Goal: Information Seeking & Learning: Check status

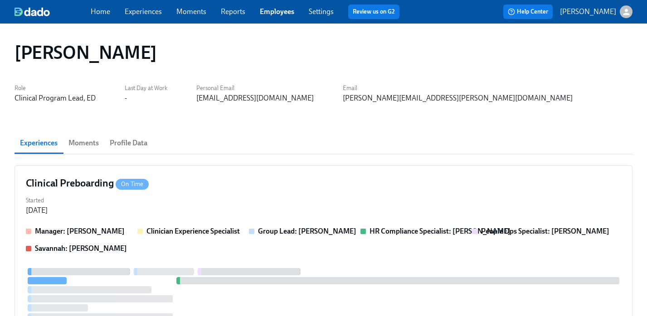
scroll to position [19, 0]
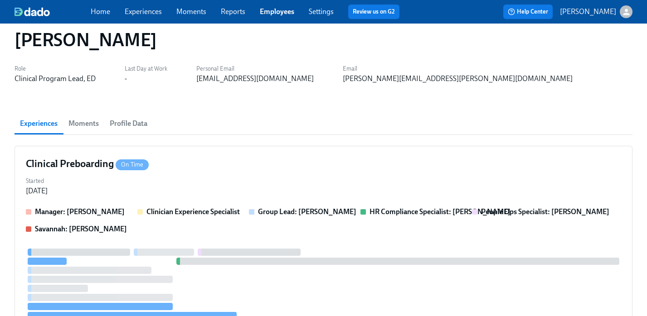
click at [282, 11] on link "Employees" at bounding box center [277, 11] width 34 height 9
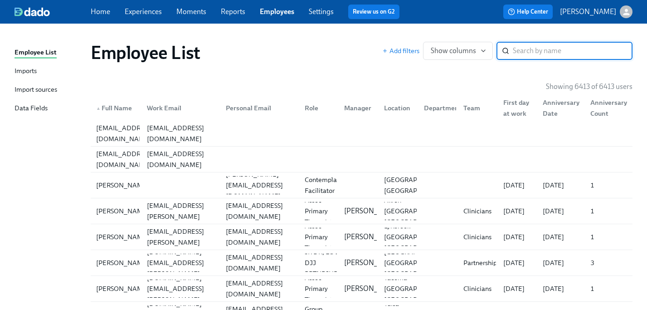
click at [561, 49] on input "search" at bounding box center [573, 51] width 120 height 18
type input "olivia"
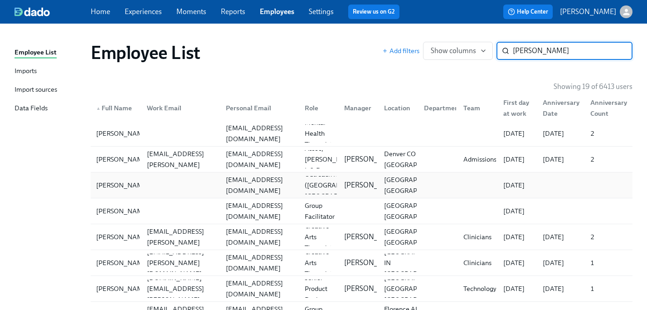
click at [242, 188] on div "[EMAIL_ADDRESS][DOMAIN_NAME]" at bounding box center [259, 185] width 75 height 22
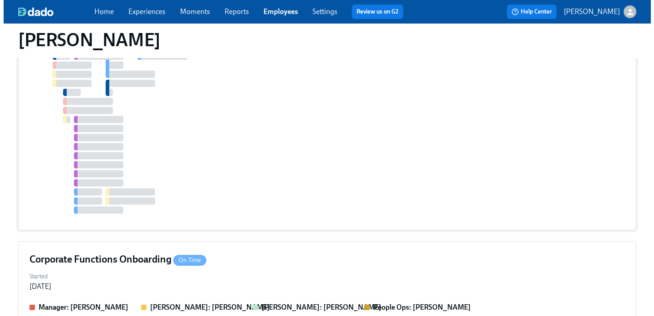
scroll to position [418, 0]
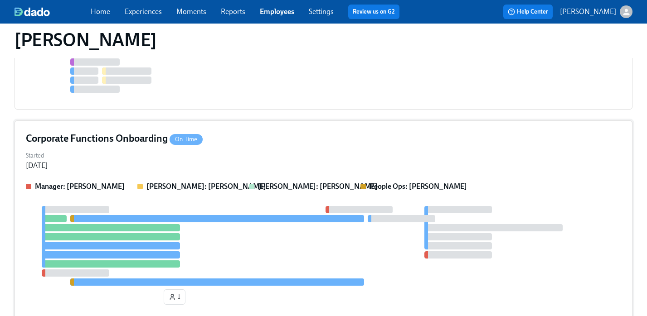
click at [323, 146] on div "Corporate Functions Onboarding On Time Started Aug 25, 2025 Manager: Jenn Huddl…" at bounding box center [324, 221] width 618 height 200
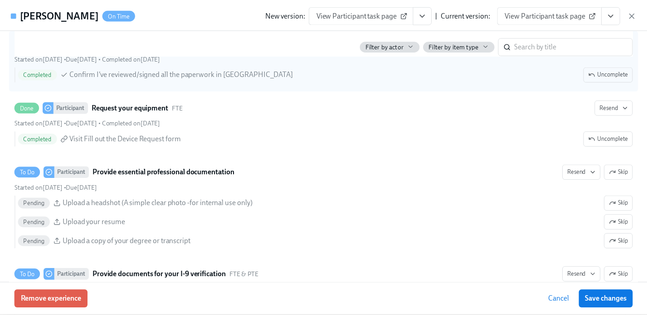
scroll to position [524, 0]
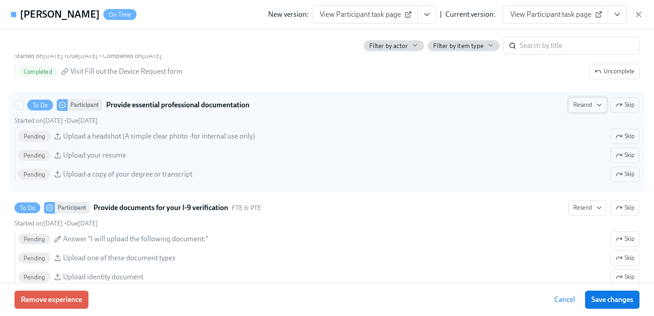
click at [584, 105] on span "Resend" at bounding box center [587, 105] width 29 height 9
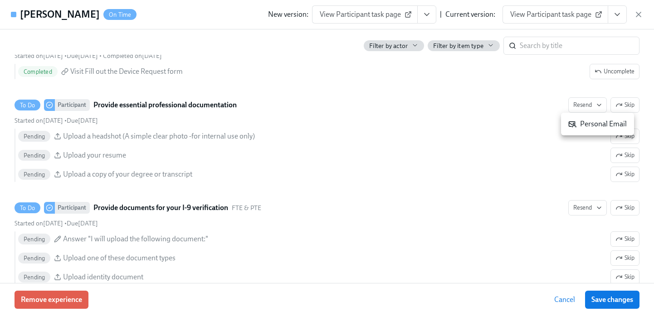
click at [578, 126] on div "Personal Email" at bounding box center [597, 124] width 58 height 10
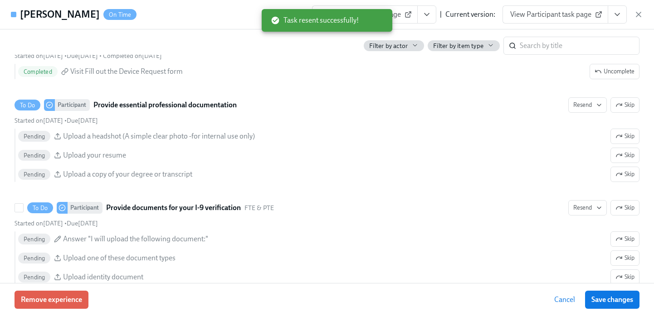
click at [579, 209] on span "Resend" at bounding box center [587, 208] width 29 height 9
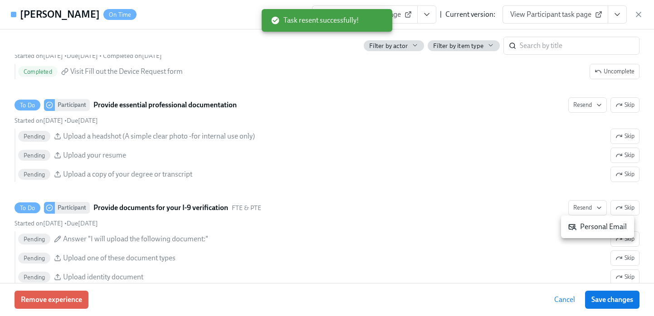
drag, startPoint x: 581, startPoint y: 225, endPoint x: 577, endPoint y: 211, distance: 14.2
click at [581, 225] on div "Personal Email" at bounding box center [597, 227] width 58 height 10
click at [638, 15] on icon "button" at bounding box center [638, 14] width 5 height 5
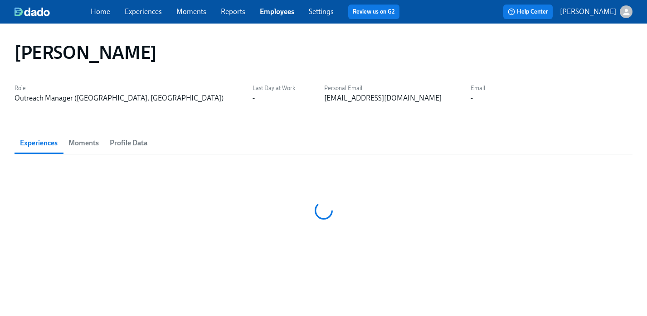
click at [263, 13] on link "Employees" at bounding box center [277, 11] width 34 height 9
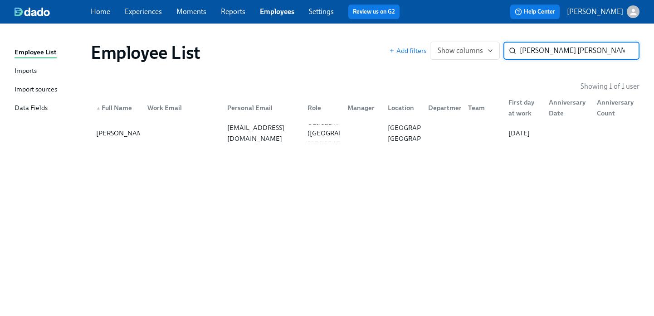
type input "[PERSON_NAME] [PERSON_NAME]"
click at [295, 134] on div "[EMAIL_ADDRESS][DOMAIN_NAME]" at bounding box center [262, 133] width 76 height 22
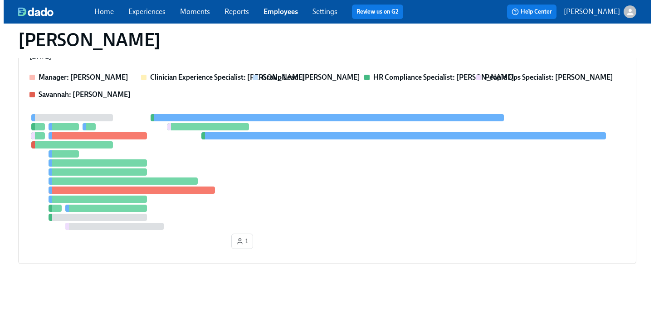
scroll to position [274, 0]
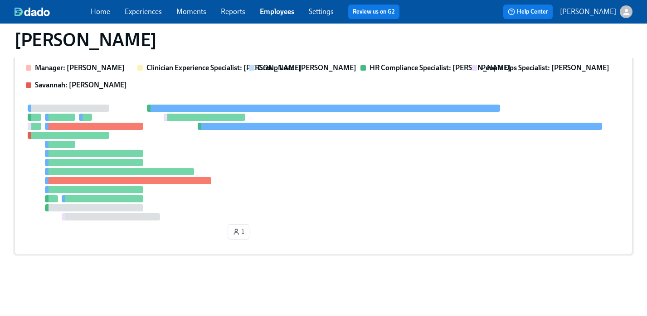
click at [329, 179] on div at bounding box center [323, 163] width 595 height 116
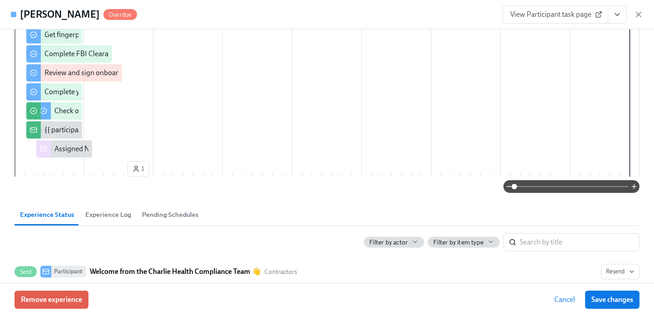
scroll to position [213, 0]
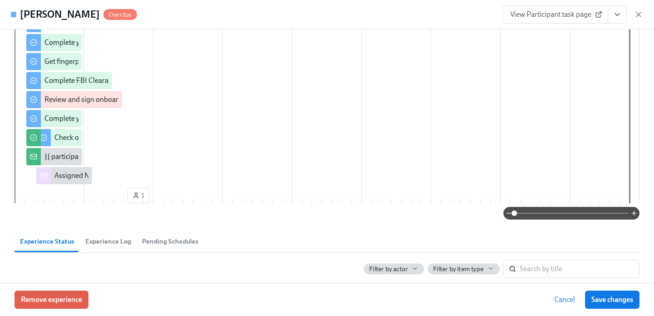
click at [615, 12] on icon "View task page" at bounding box center [617, 14] width 9 height 9
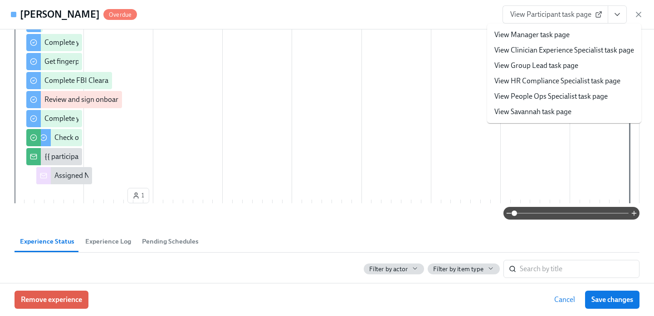
click at [574, 99] on link "View People Ops Specialist task page" at bounding box center [550, 97] width 113 height 10
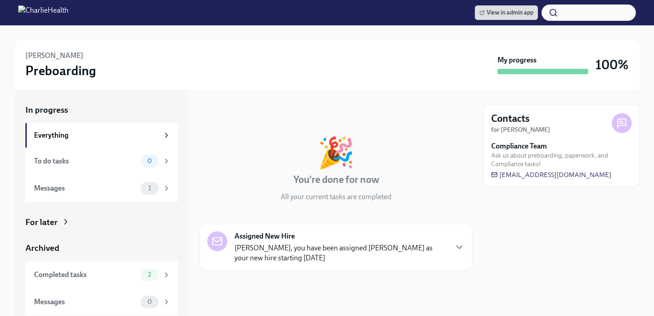
click at [46, 223] on div "For later" at bounding box center [41, 223] width 32 height 12
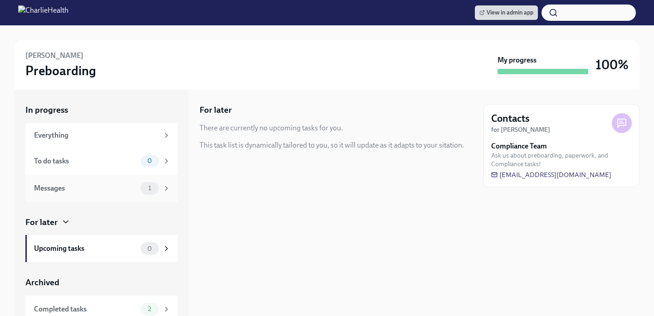
click at [71, 181] on div "Messages 1" at bounding box center [101, 188] width 152 height 27
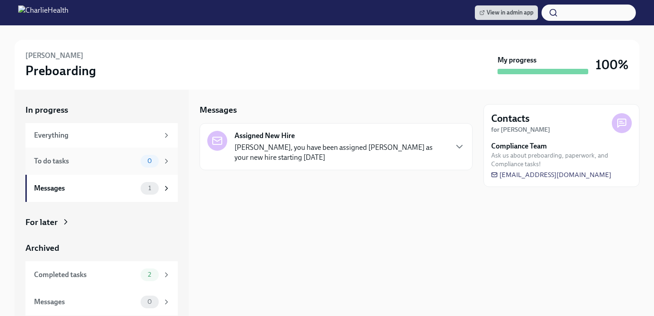
click at [93, 159] on div "To do tasks" at bounding box center [85, 161] width 103 height 10
